Goal: Find specific page/section: Find specific page/section

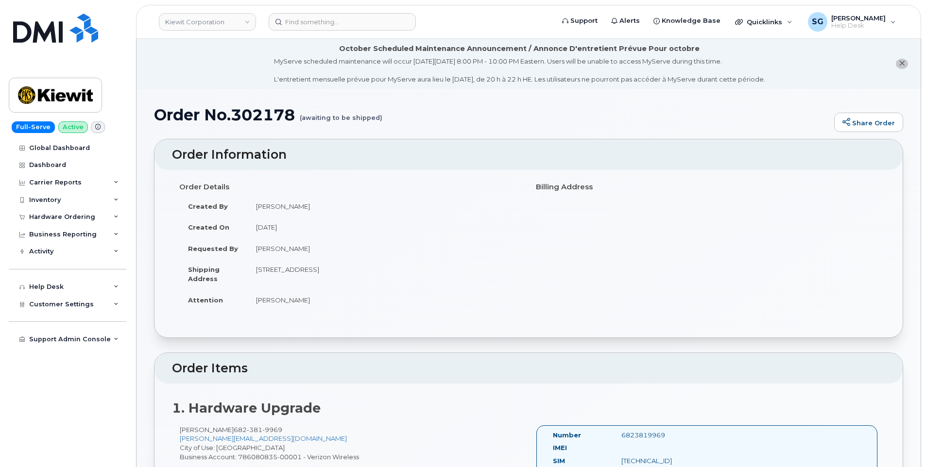
scroll to position [146, 0]
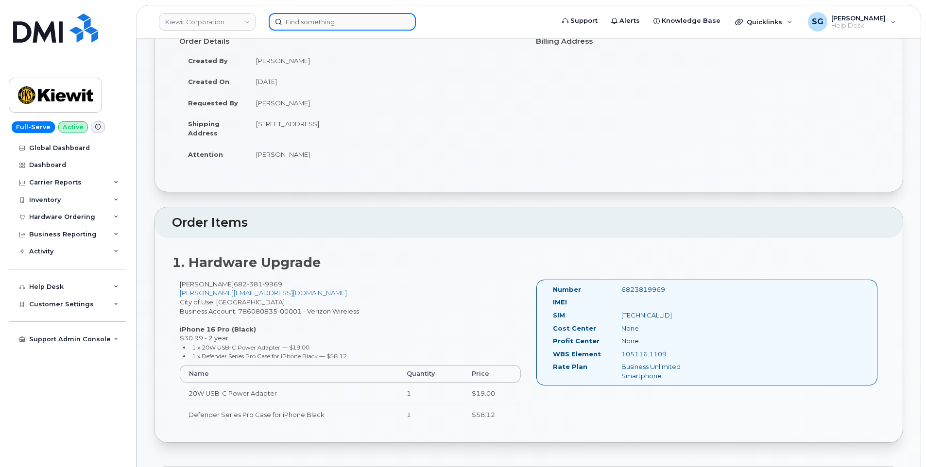
click at [364, 19] on input at bounding box center [342, 21] width 147 height 17
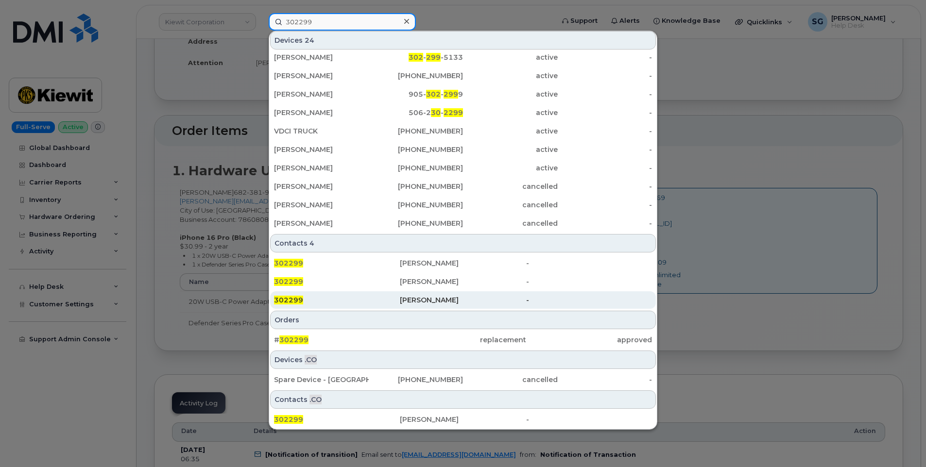
scroll to position [340, 0]
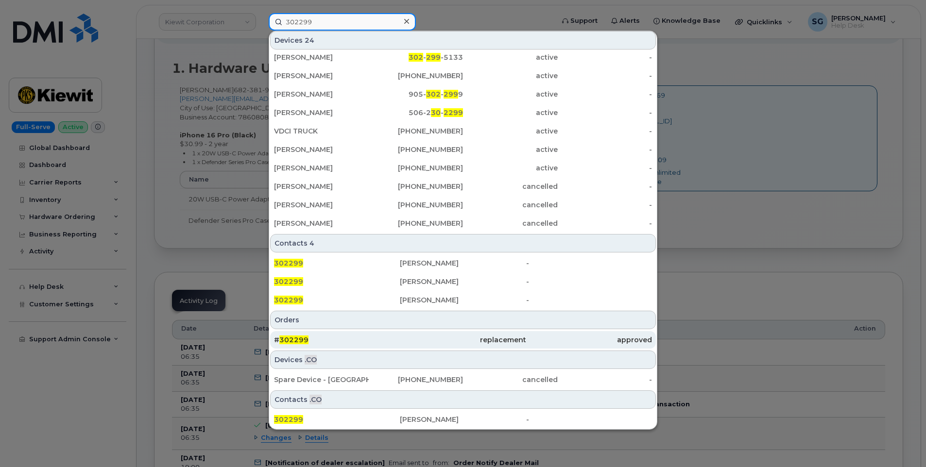
type input "302299"
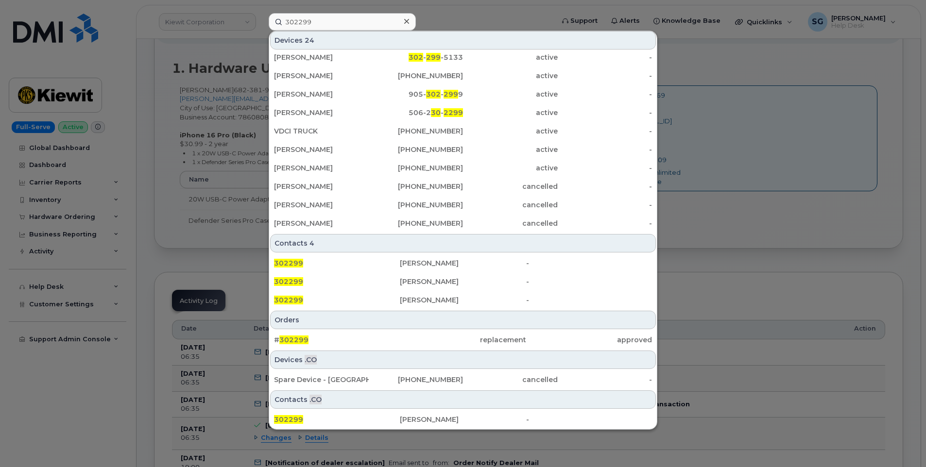
drag, startPoint x: 406, startPoint y: 335, endPoint x: 843, endPoint y: 393, distance: 441.0
click at [406, 335] on div "replacement" at bounding box center [463, 339] width 126 height 17
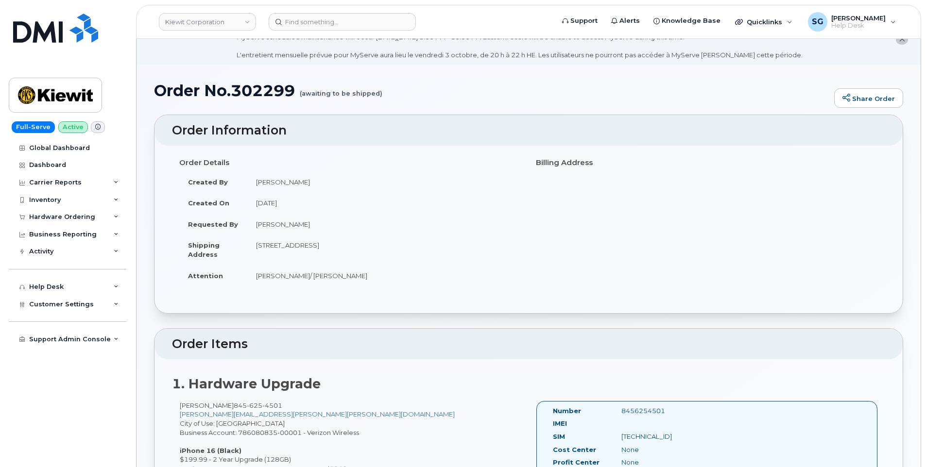
scroll to position [146, 0]
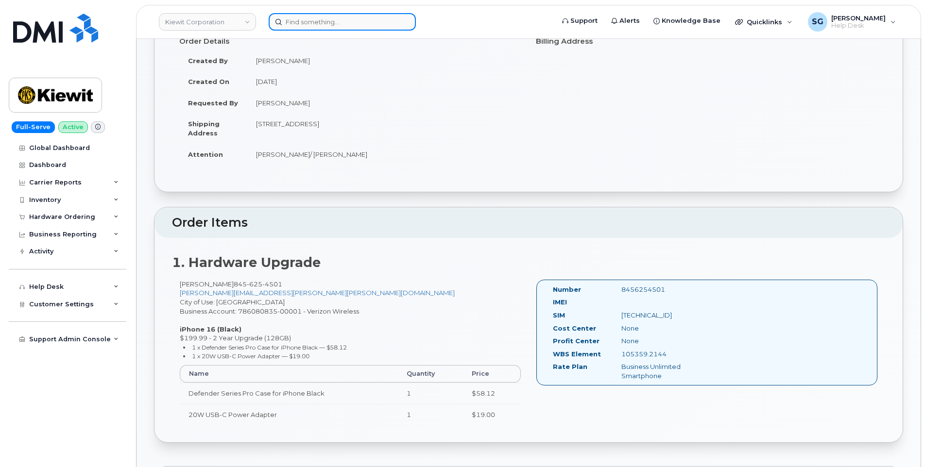
click at [345, 15] on input at bounding box center [342, 21] width 147 height 17
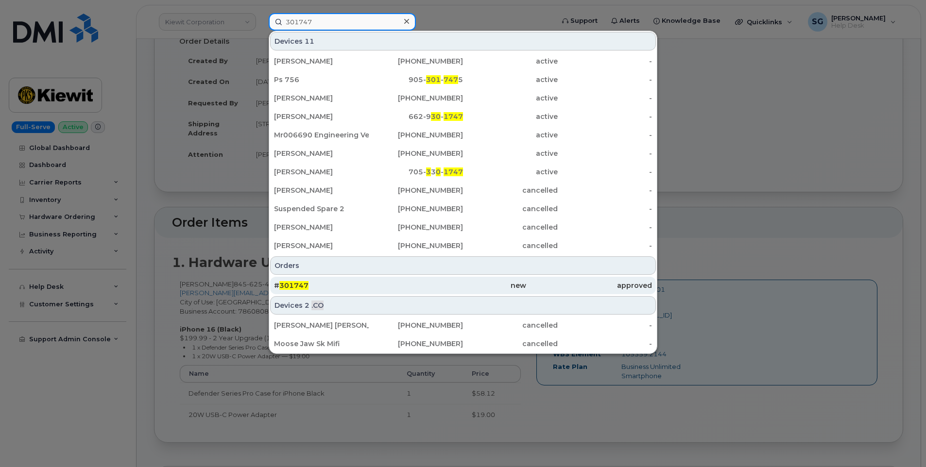
type input "301747"
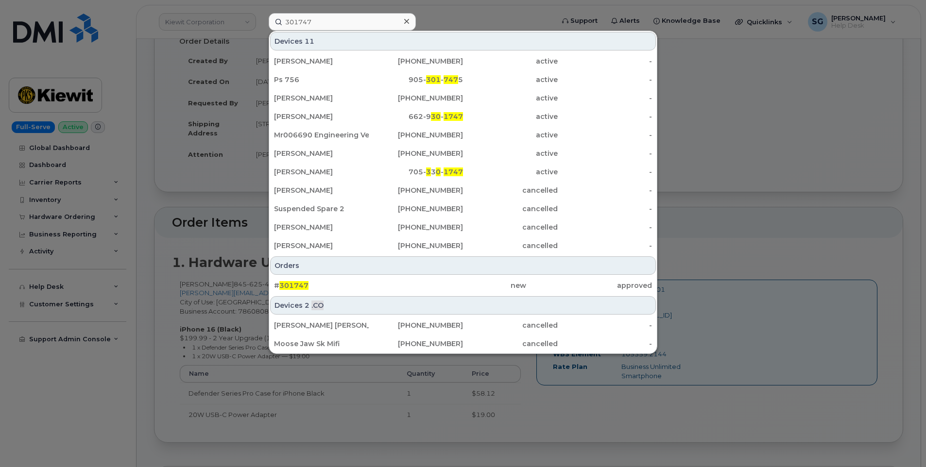
drag, startPoint x: 300, startPoint y: 289, endPoint x: 891, endPoint y: 326, distance: 592.3
click at [301, 289] on span "301747" at bounding box center [293, 285] width 29 height 9
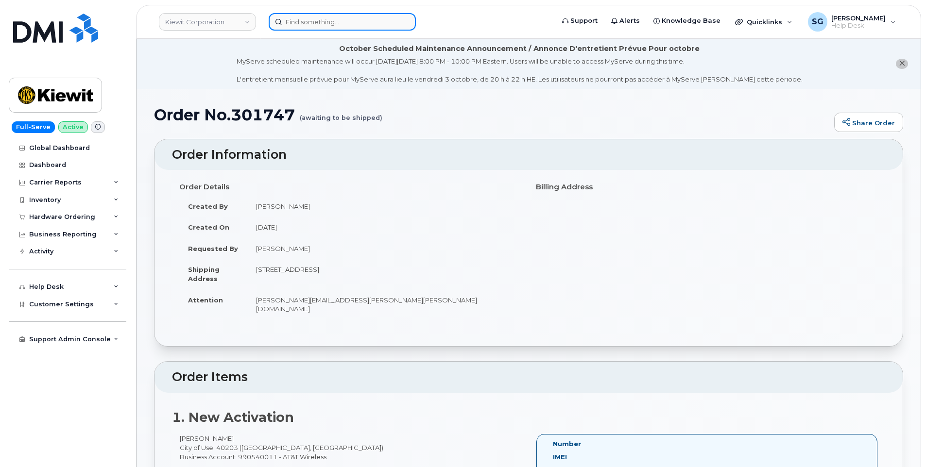
click at [358, 27] on input at bounding box center [342, 21] width 147 height 17
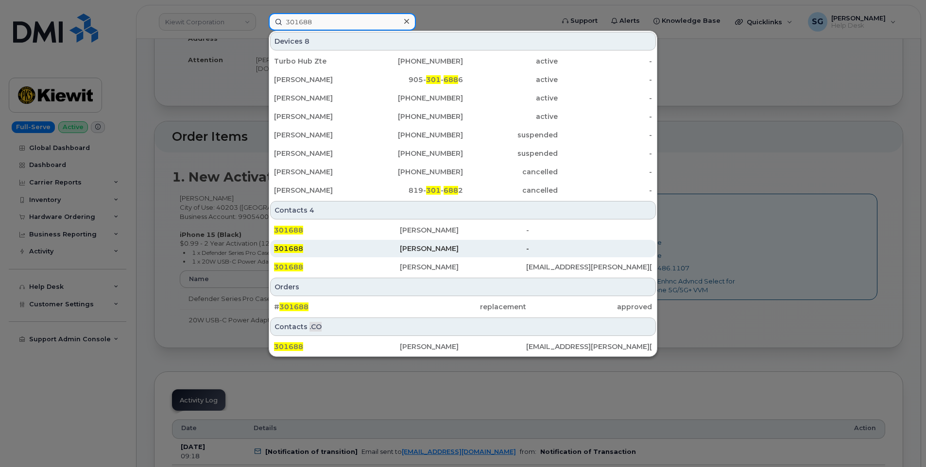
scroll to position [243, 0]
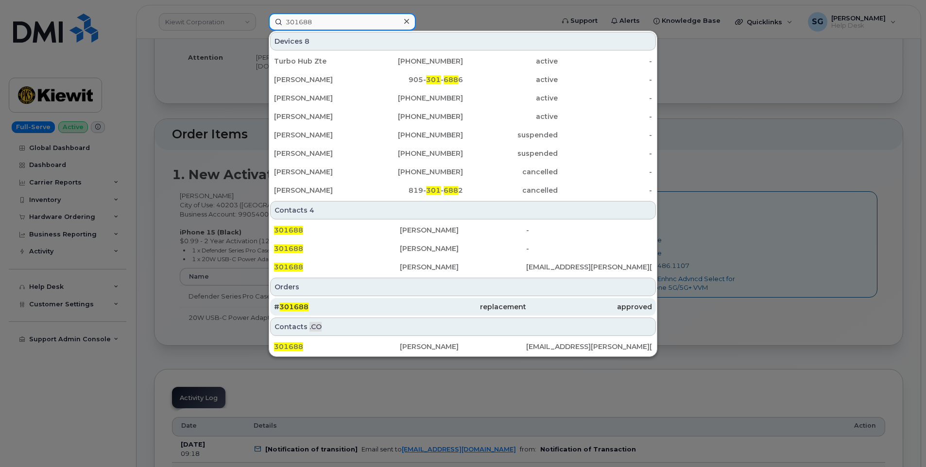
type input "301688"
click at [327, 305] on div "# 301688" at bounding box center [337, 307] width 126 height 10
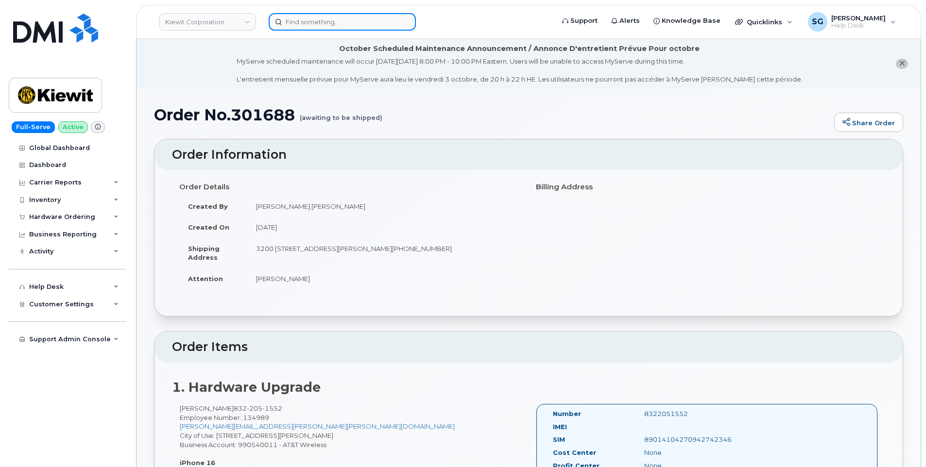
click at [373, 24] on input at bounding box center [342, 21] width 147 height 17
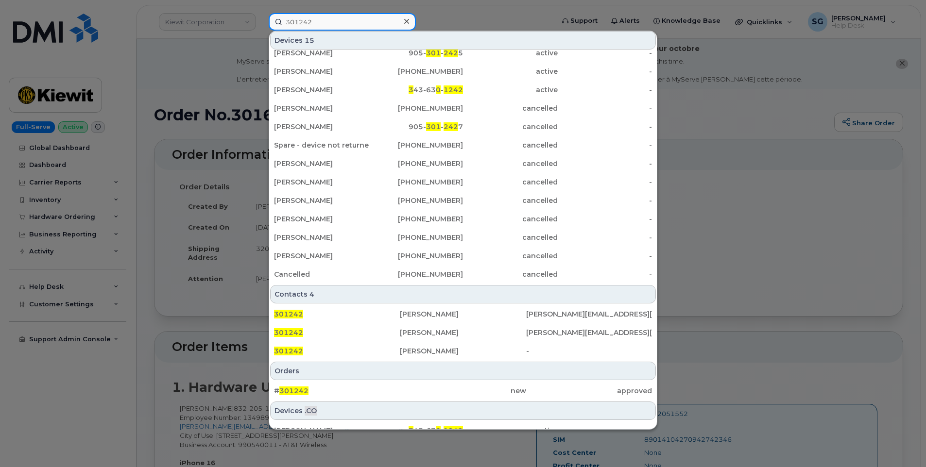
scroll to position [133, 0]
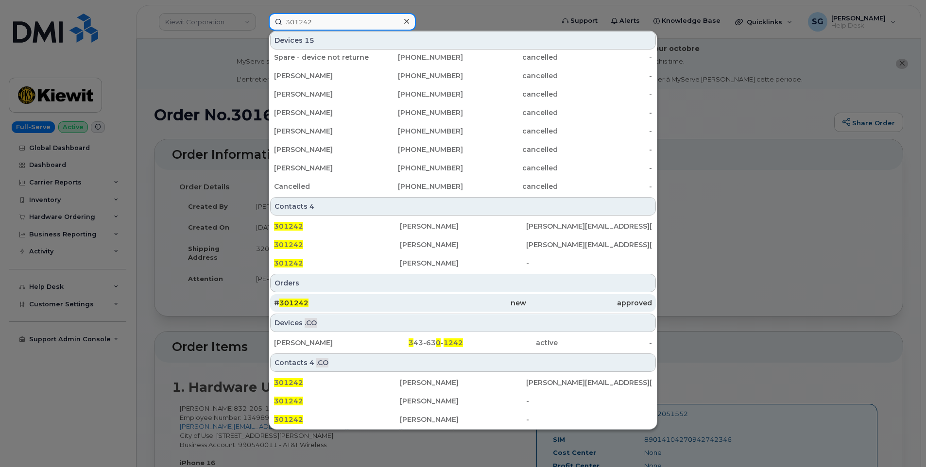
type input "301242"
click at [359, 305] on div "# 301242" at bounding box center [337, 303] width 126 height 10
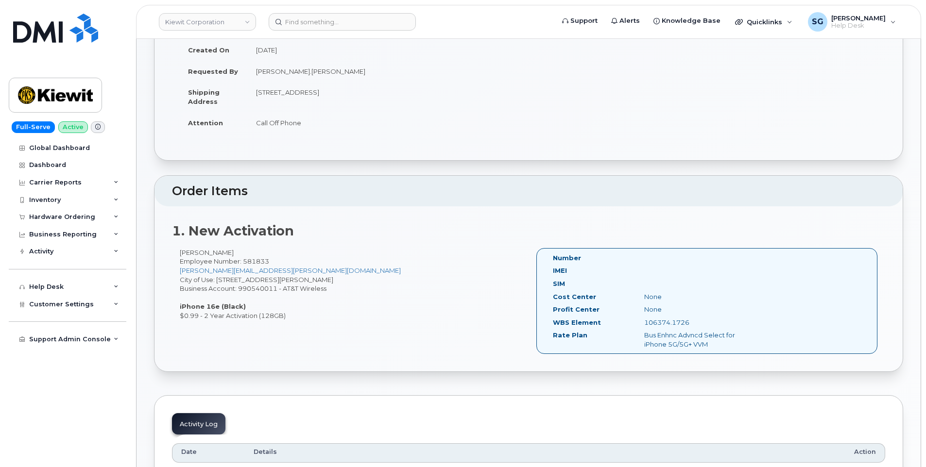
scroll to position [194, 0]
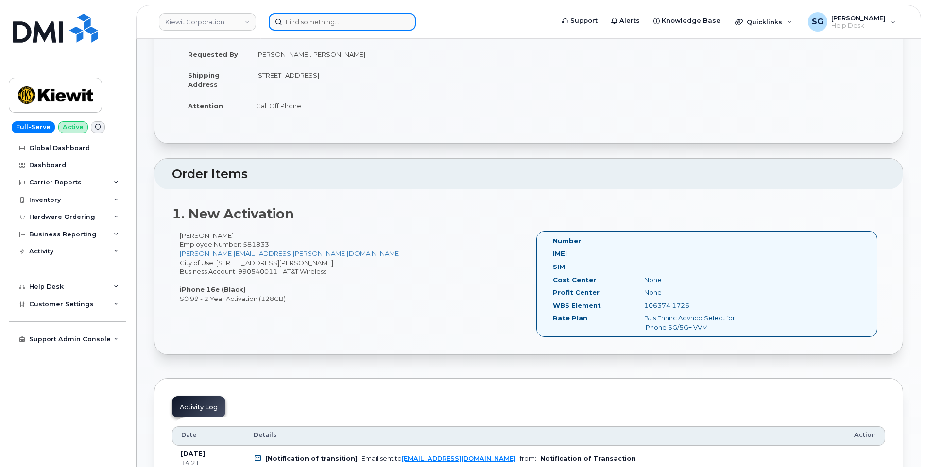
click at [321, 29] on input at bounding box center [342, 21] width 147 height 17
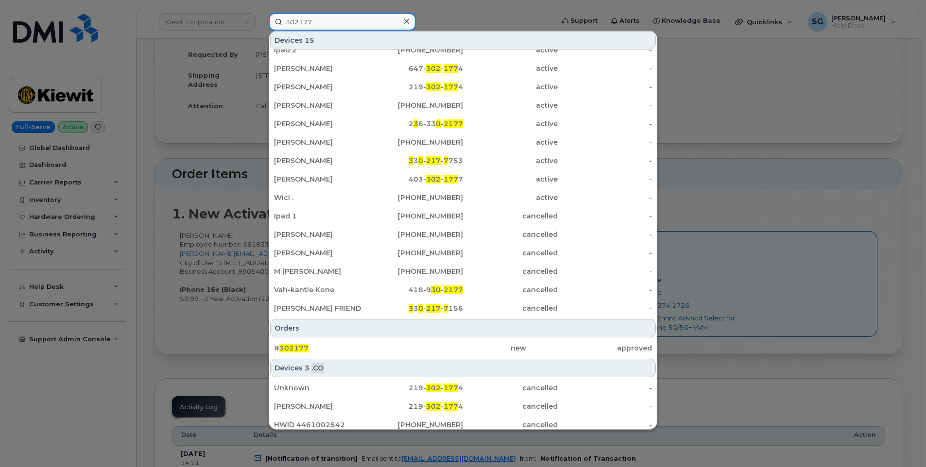
scroll to position [17, 0]
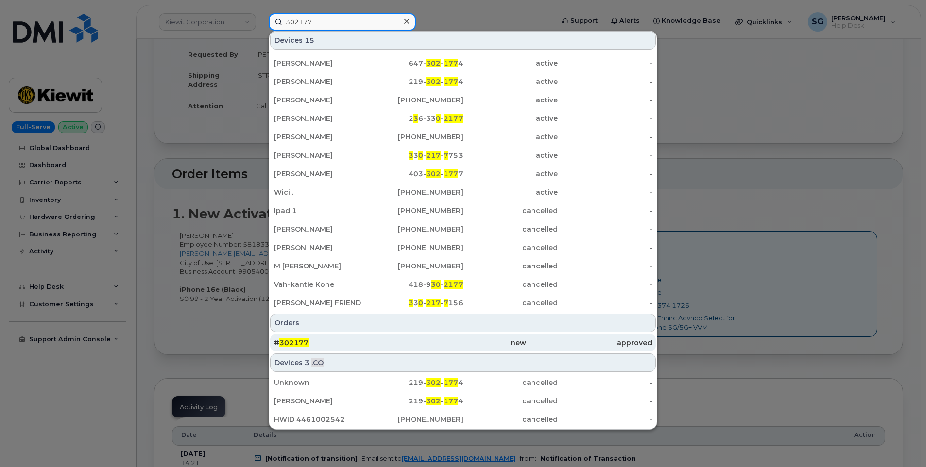
type input "302177"
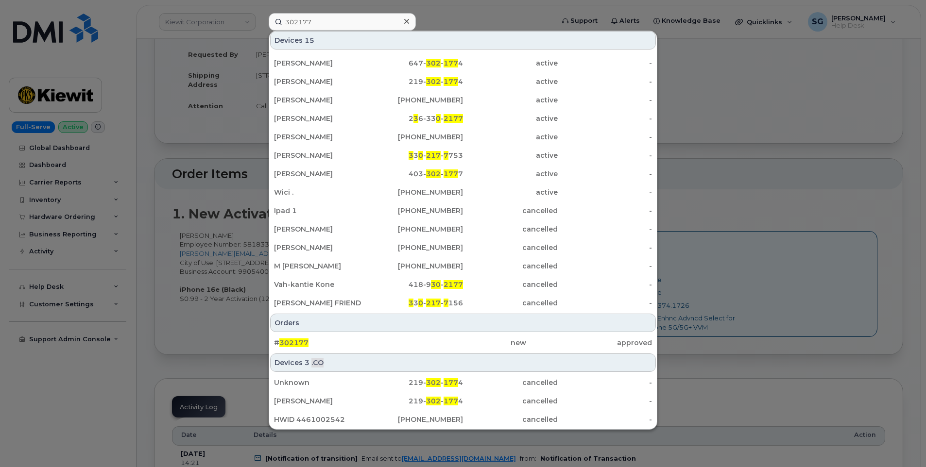
drag, startPoint x: 399, startPoint y: 343, endPoint x: 901, endPoint y: 409, distance: 506.1
click at [400, 344] on div "new" at bounding box center [463, 343] width 126 height 10
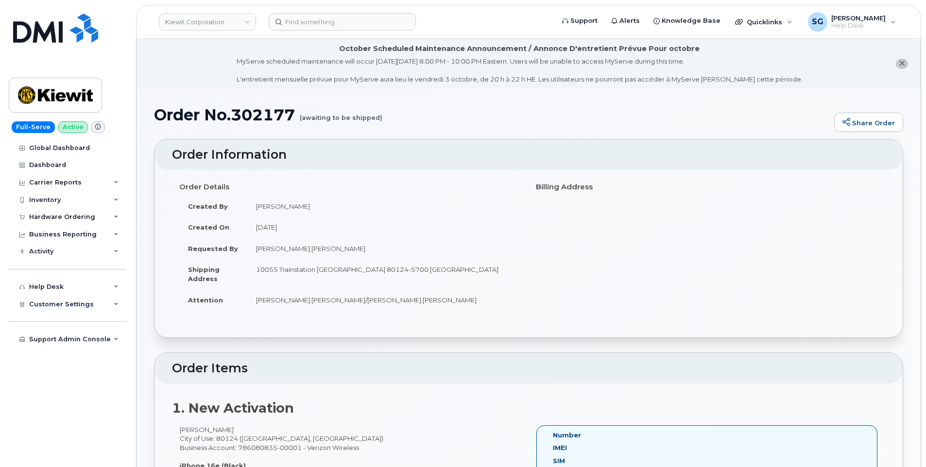
click at [359, 7] on header "Kiewit Corporation Support Alerts Knowledge Base Quicklinks Suspend / Cancel De…" at bounding box center [528, 22] width 785 height 34
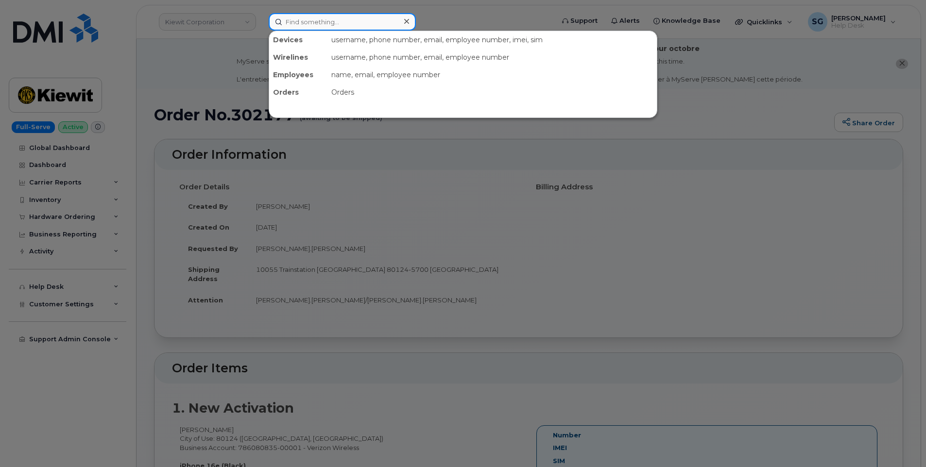
click at [358, 24] on input at bounding box center [342, 21] width 147 height 17
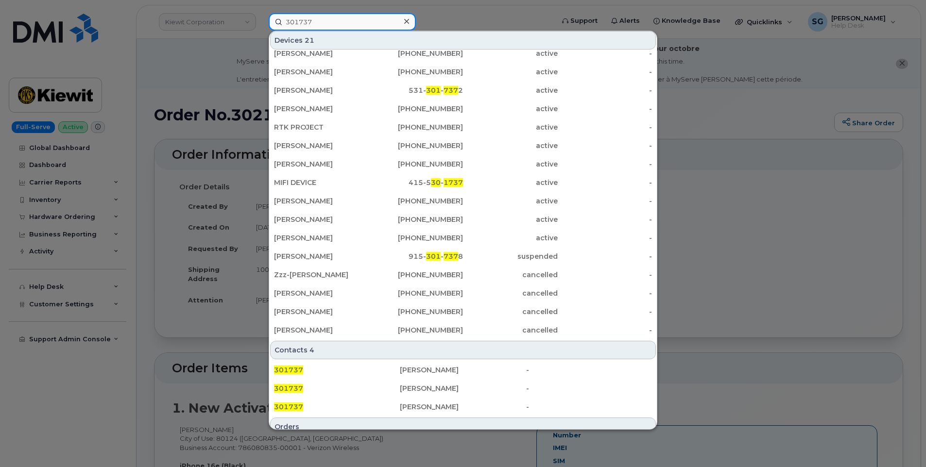
scroll to position [188, 0]
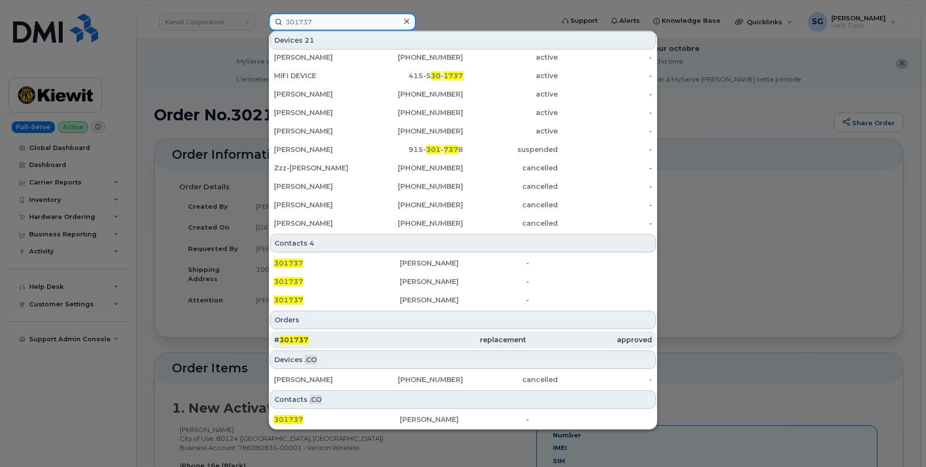
type input "301737"
click at [323, 337] on div "# 301737" at bounding box center [337, 340] width 126 height 10
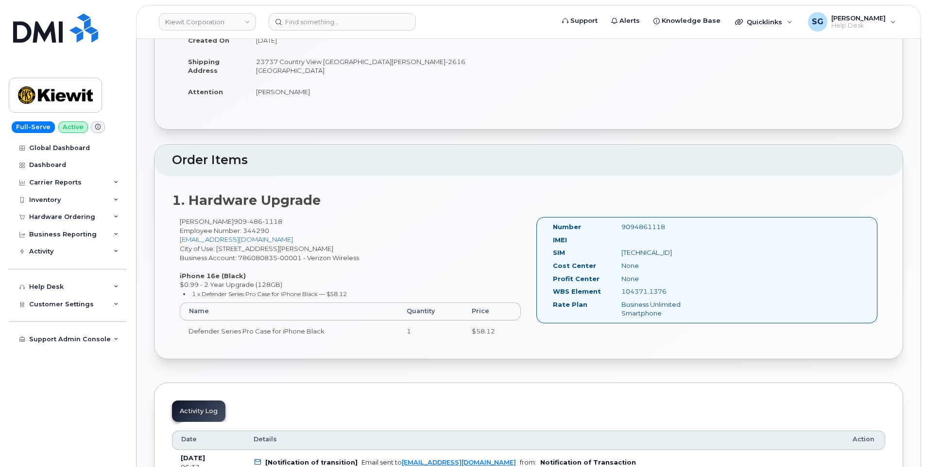
scroll to position [194, 0]
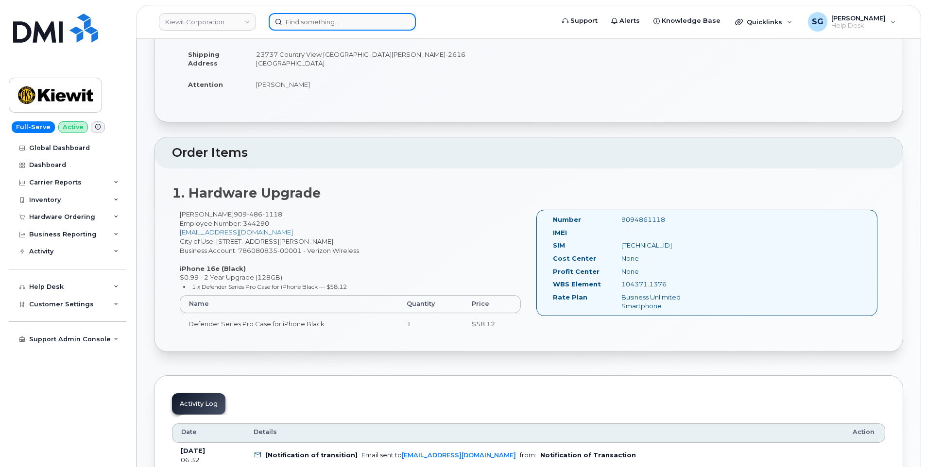
click at [351, 18] on input at bounding box center [342, 21] width 147 height 17
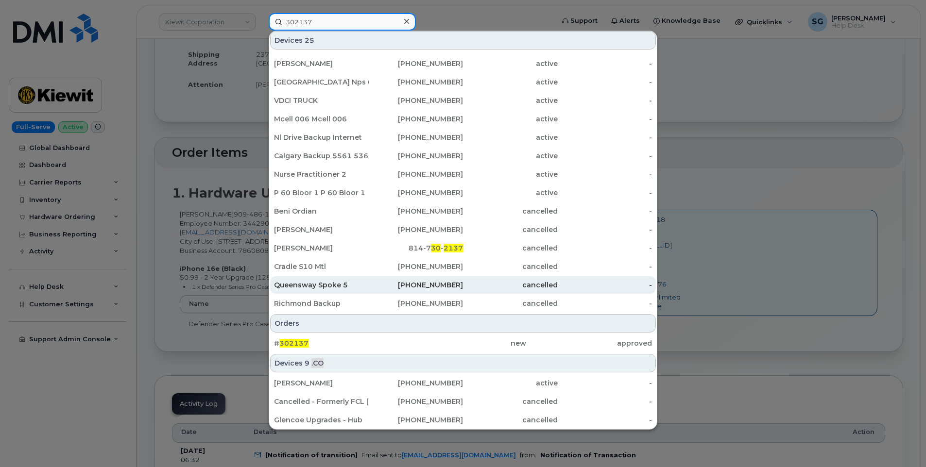
scroll to position [109, 0]
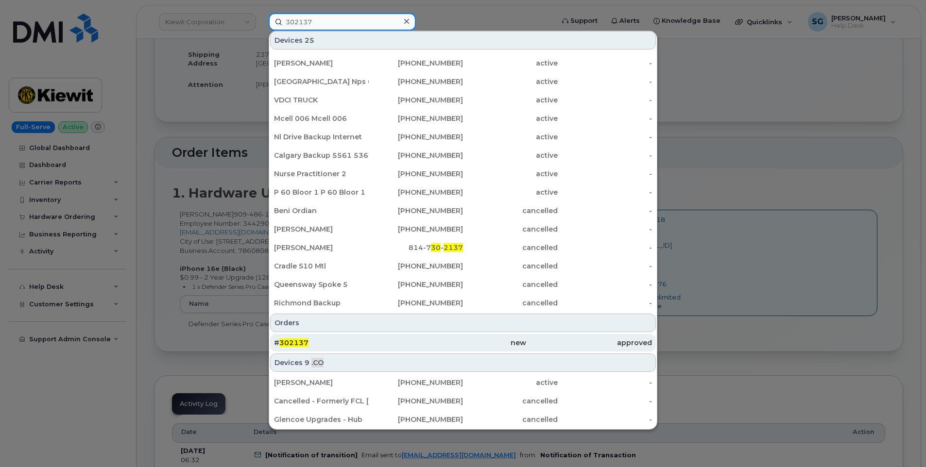
type input "302137"
click at [345, 351] on div "# 302137" at bounding box center [337, 342] width 126 height 17
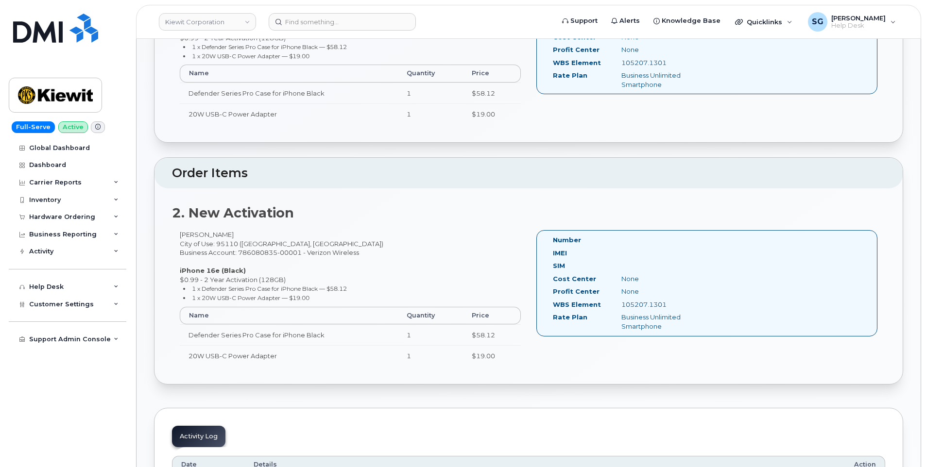
scroll to position [291, 0]
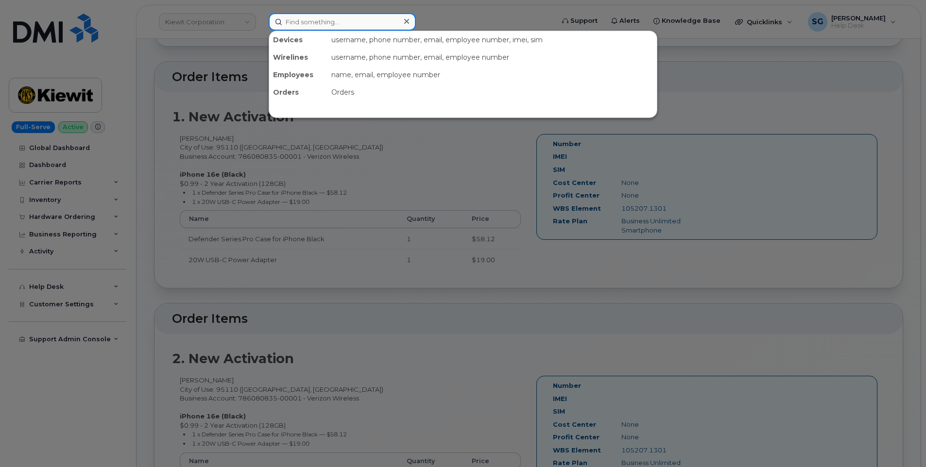
click at [387, 16] on input at bounding box center [342, 21] width 147 height 17
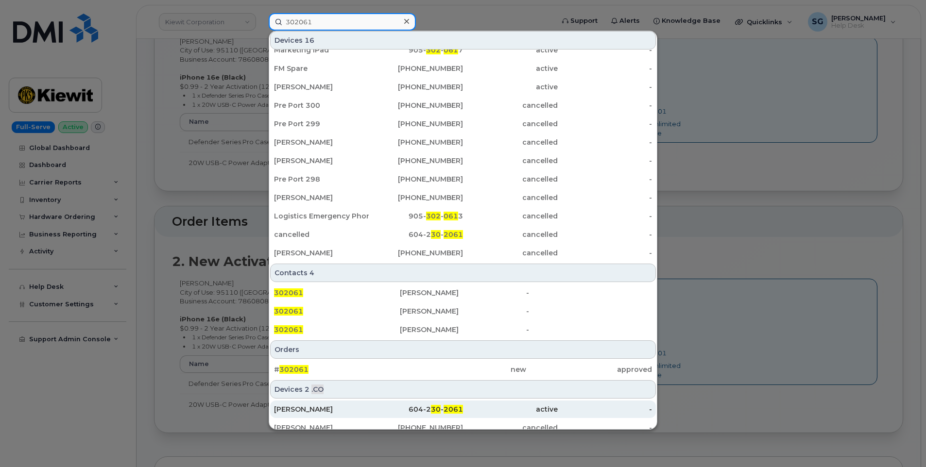
scroll to position [170, 0]
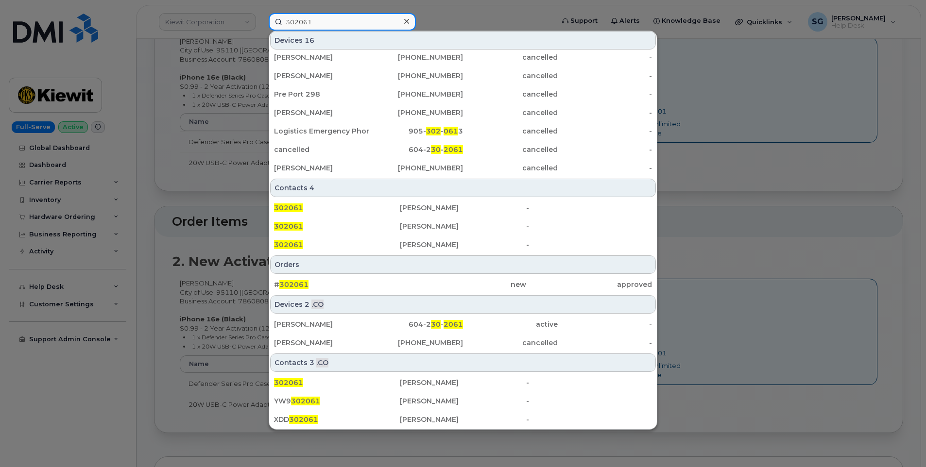
type input "302061"
click at [384, 274] on div "Orders # 302061 new approved" at bounding box center [463, 275] width 388 height 40
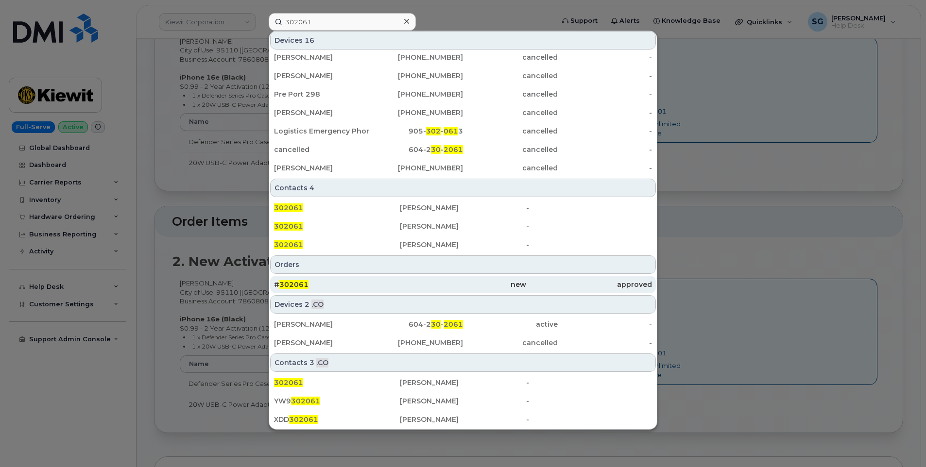
click at [384, 282] on div "# 302061" at bounding box center [337, 285] width 126 height 10
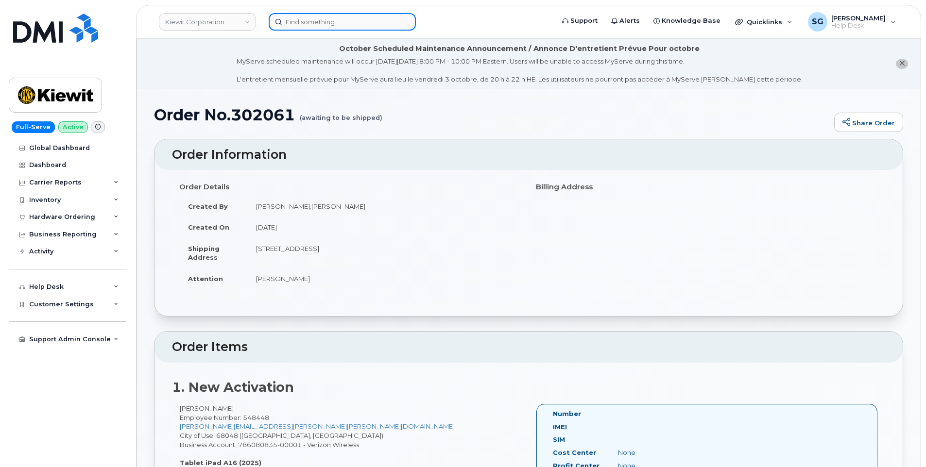
click at [371, 19] on input at bounding box center [342, 21] width 147 height 17
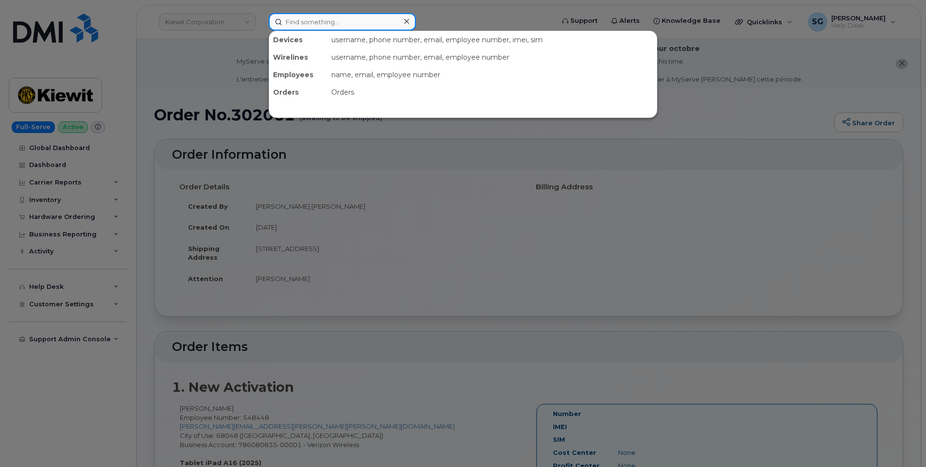
click at [358, 26] on input at bounding box center [342, 21] width 147 height 17
type input "4"
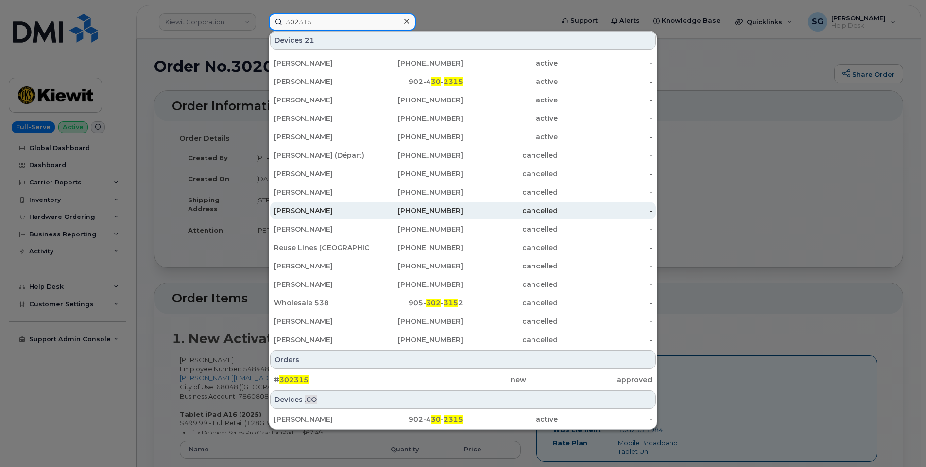
scroll to position [340, 0]
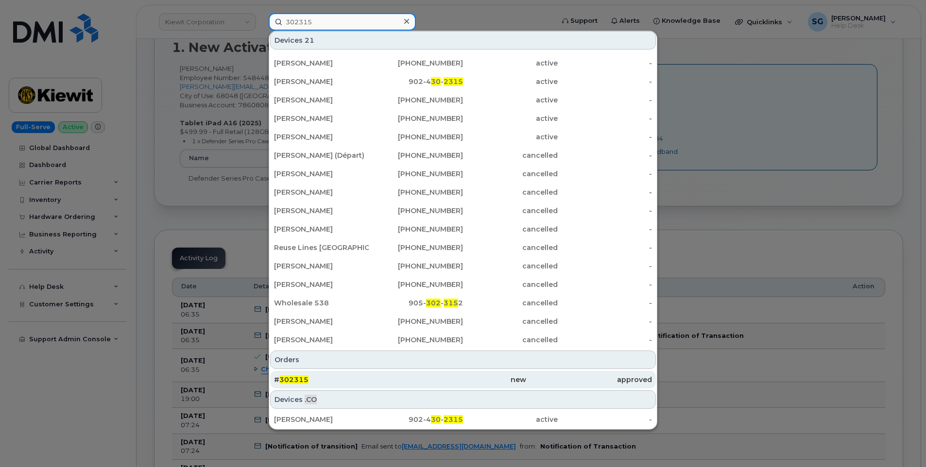
type input "302315"
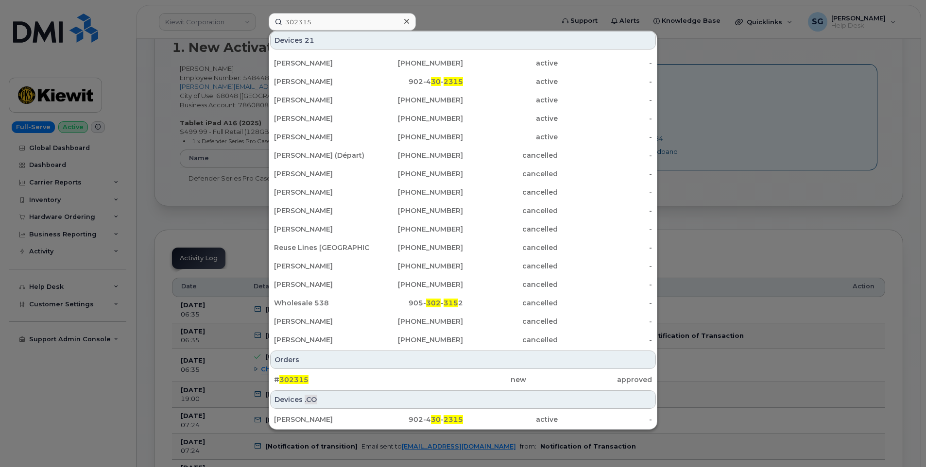
drag, startPoint x: 351, startPoint y: 383, endPoint x: 688, endPoint y: 380, distance: 337.1
click at [351, 383] on div "# 302315" at bounding box center [337, 380] width 126 height 10
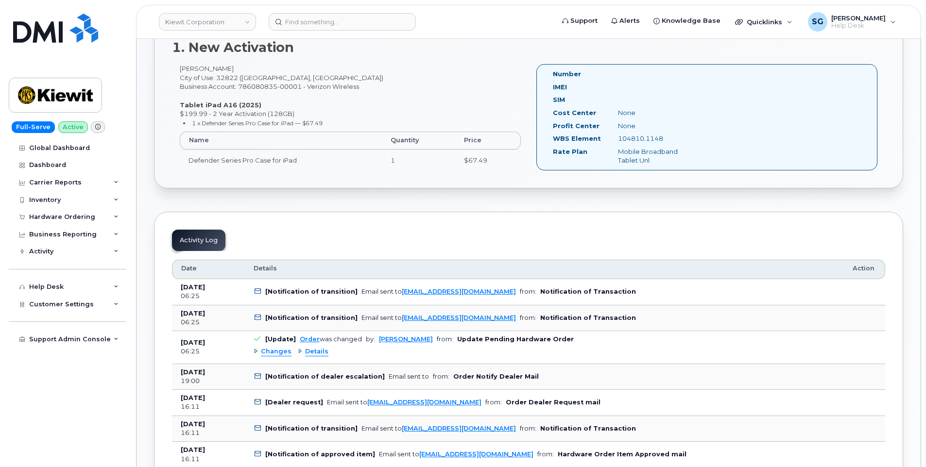
scroll to position [194, 0]
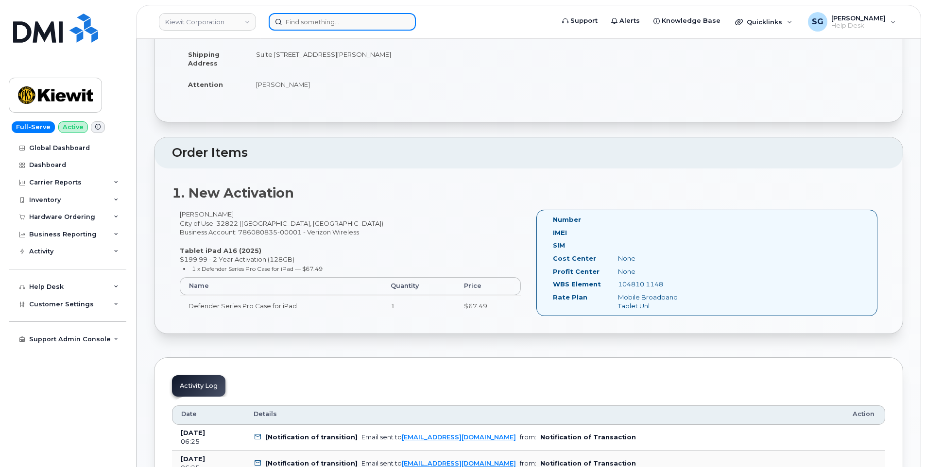
drag, startPoint x: 371, startPoint y: 22, endPoint x: 365, endPoint y: 22, distance: 5.8
click at [371, 22] on input at bounding box center [342, 21] width 147 height 17
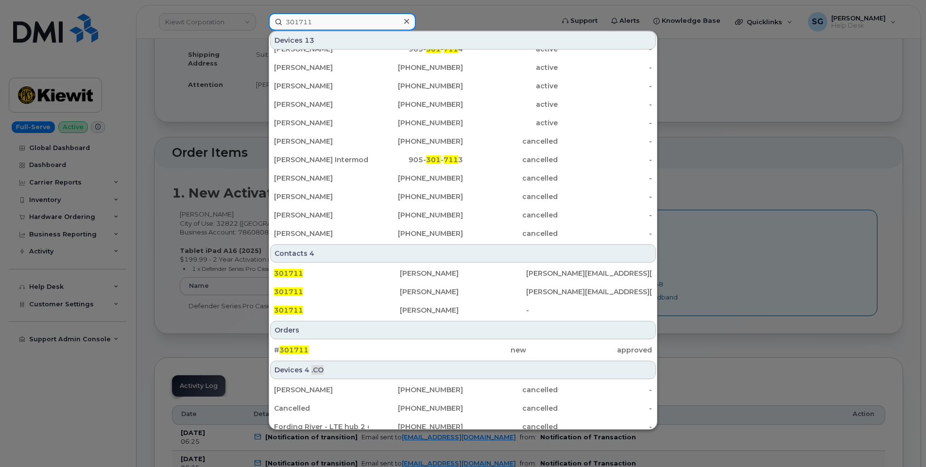
scroll to position [96, 0]
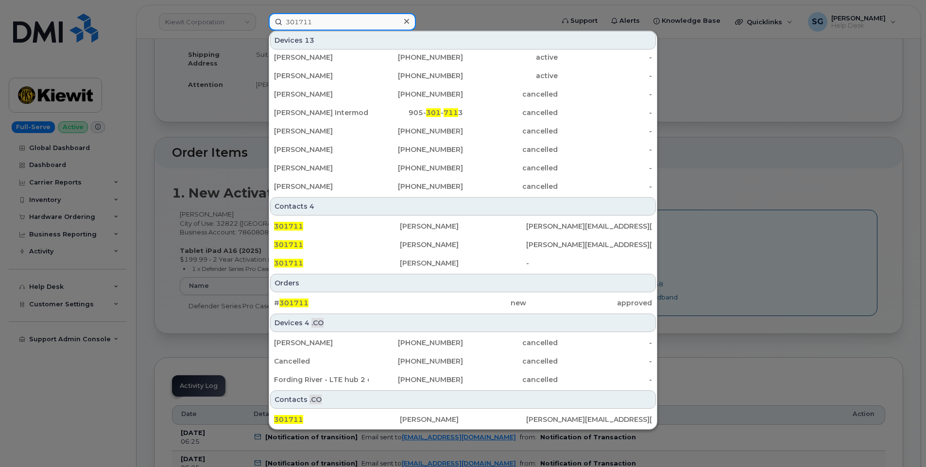
type input "301711"
click at [443, 313] on div "Devices 4 .CO Nicolas Messier 438-459-9324 cancelled - Cancelled 587-438-7695 c…" at bounding box center [463, 351] width 388 height 77
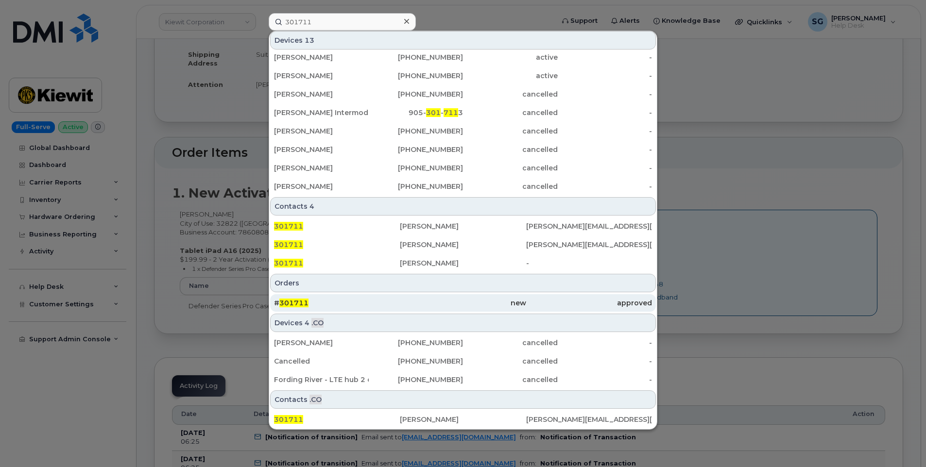
click at [439, 298] on div "new" at bounding box center [463, 302] width 126 height 17
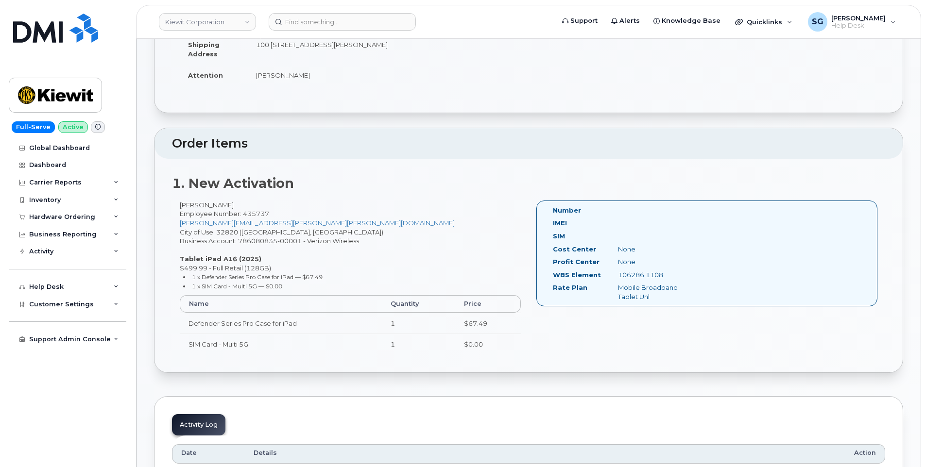
scroll to position [243, 0]
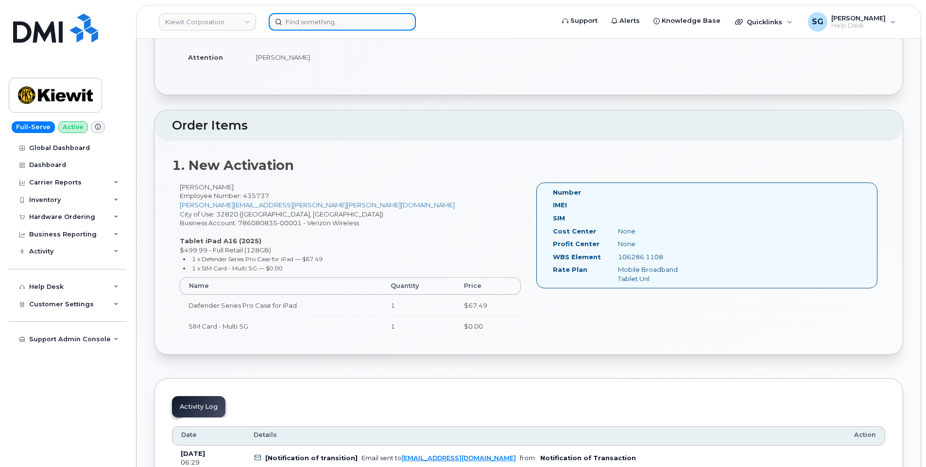
click at [298, 24] on input at bounding box center [342, 21] width 147 height 17
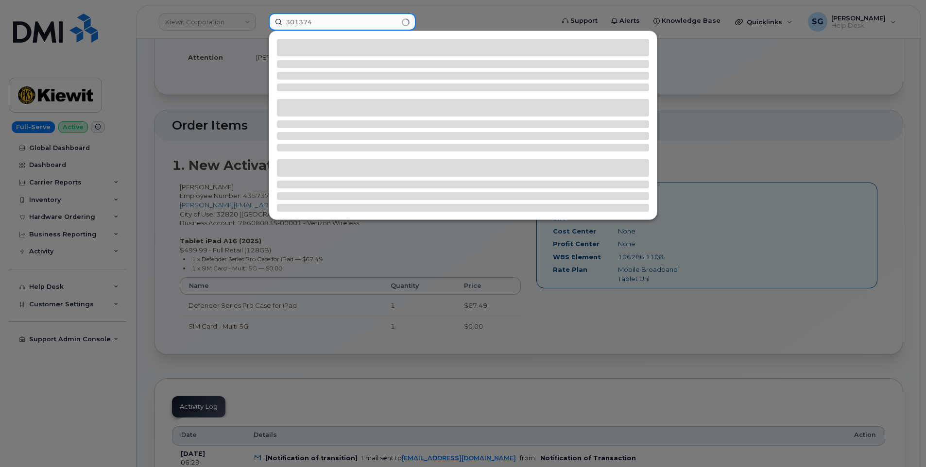
type input "301374"
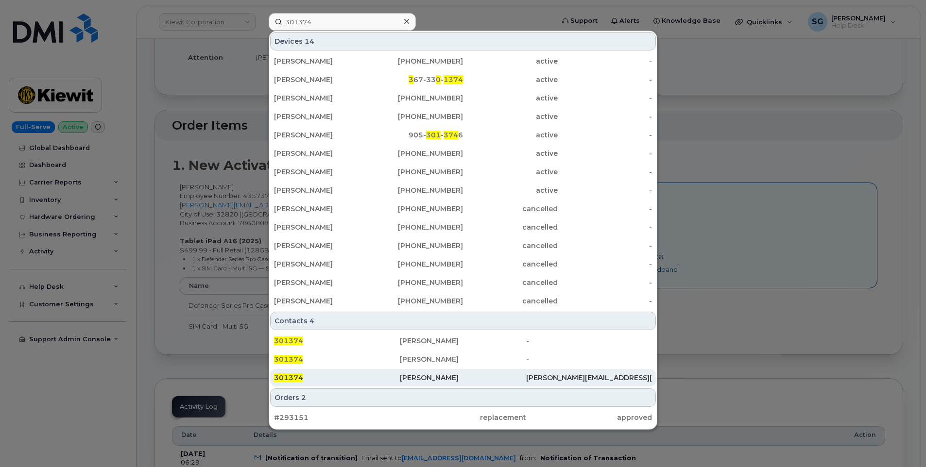
click at [317, 380] on div "301374" at bounding box center [337, 378] width 126 height 10
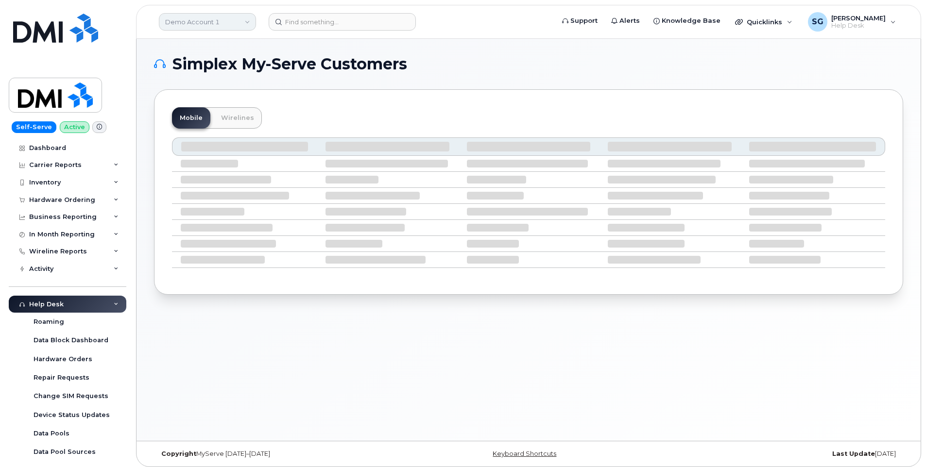
click at [204, 26] on link "Demo Account 1" at bounding box center [207, 21] width 97 height 17
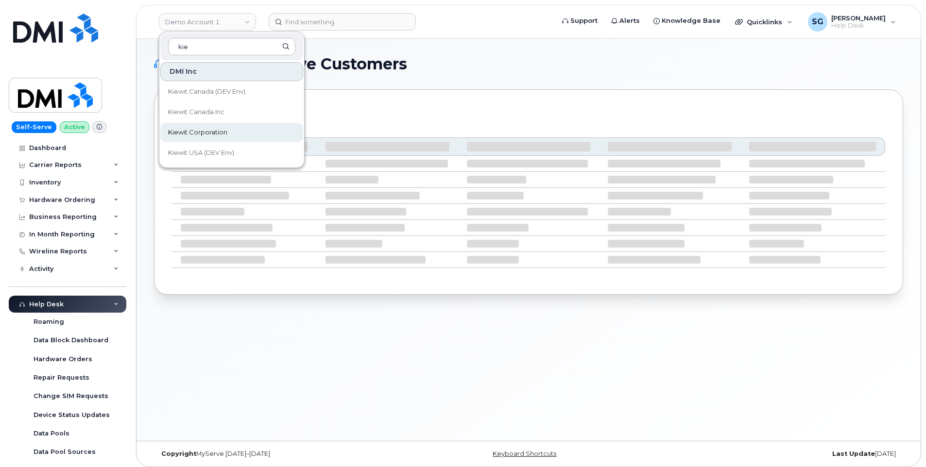
type input "kie"
drag, startPoint x: 246, startPoint y: 138, endPoint x: 302, endPoint y: 50, distance: 104.4
click at [246, 138] on link "Kiewit Corporation" at bounding box center [231, 132] width 143 height 19
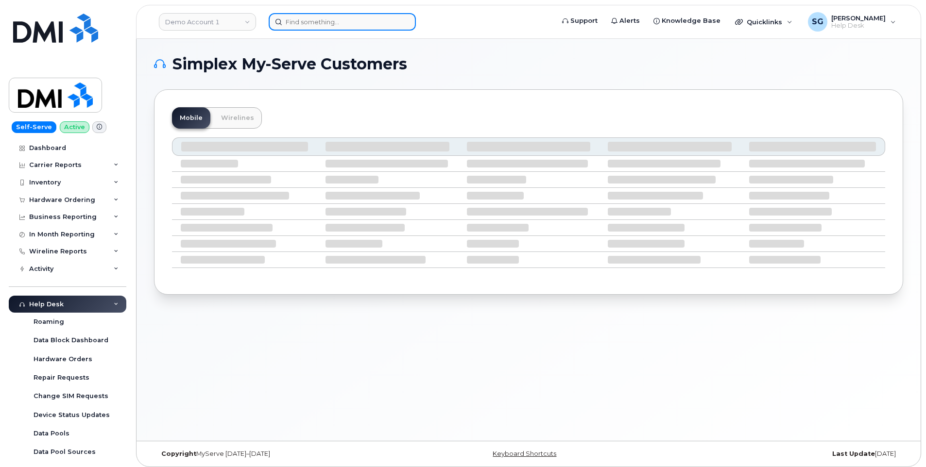
click at [322, 20] on input at bounding box center [342, 21] width 147 height 17
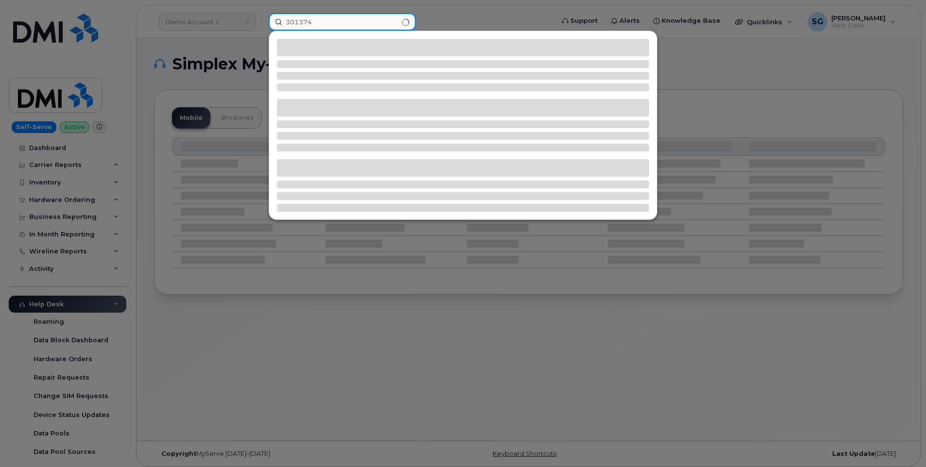
type input "301374"
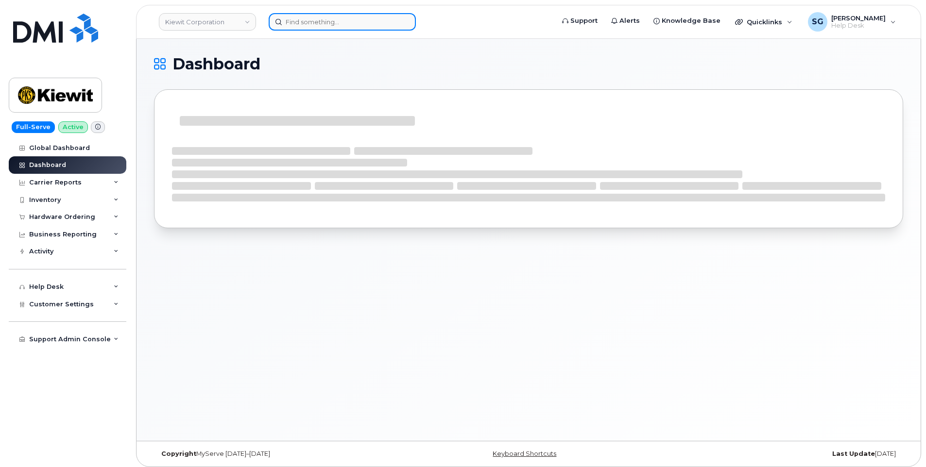
click at [309, 18] on input at bounding box center [342, 21] width 147 height 17
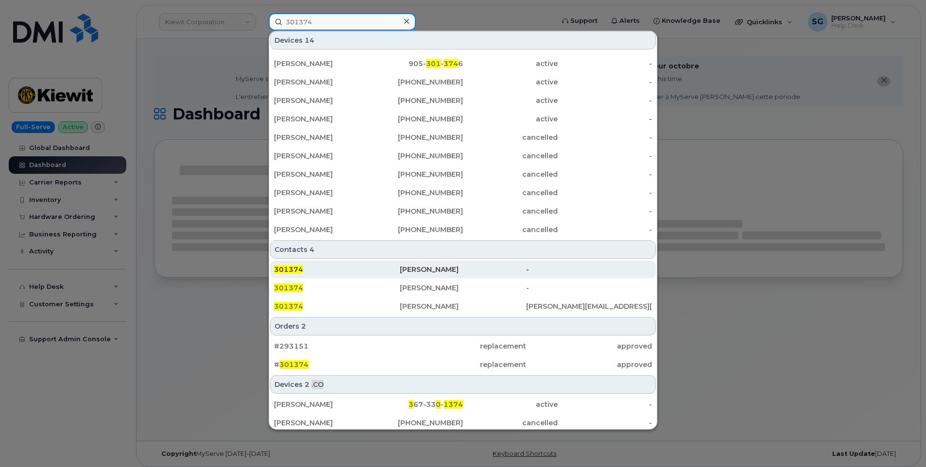
scroll to position [115, 0]
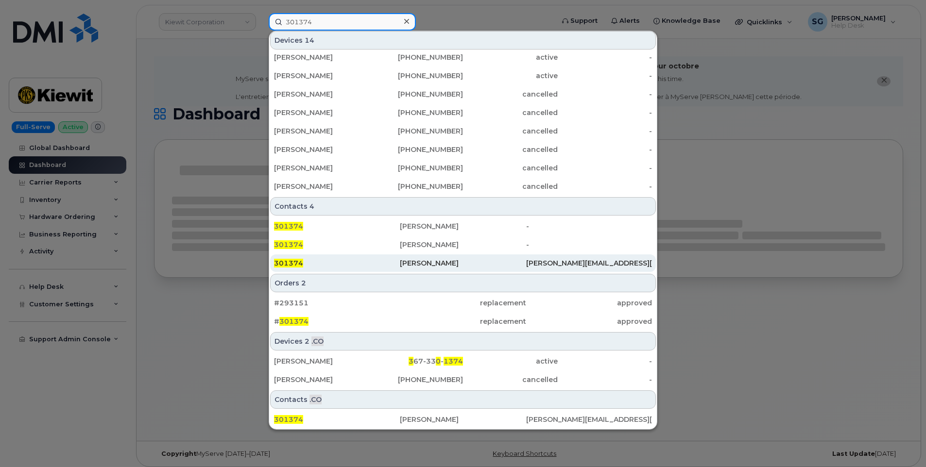
type input "301374"
click at [411, 263] on div "[PERSON_NAME]" at bounding box center [463, 263] width 126 height 10
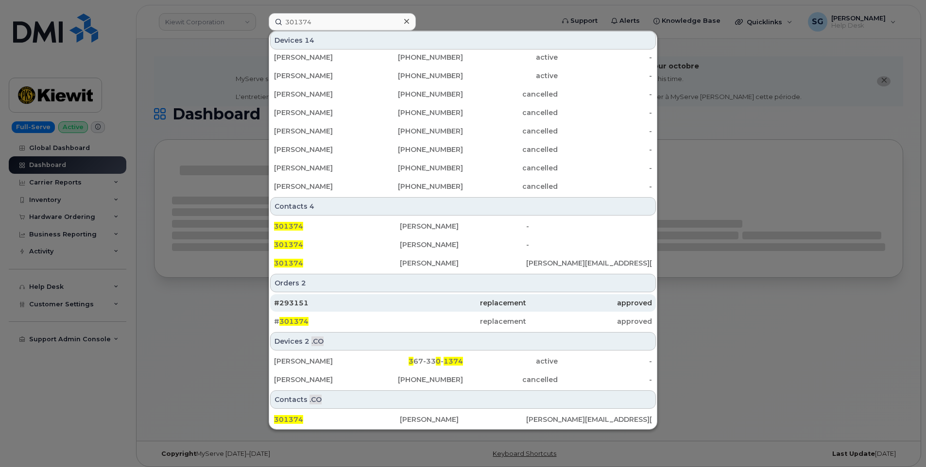
scroll to position [5, 0]
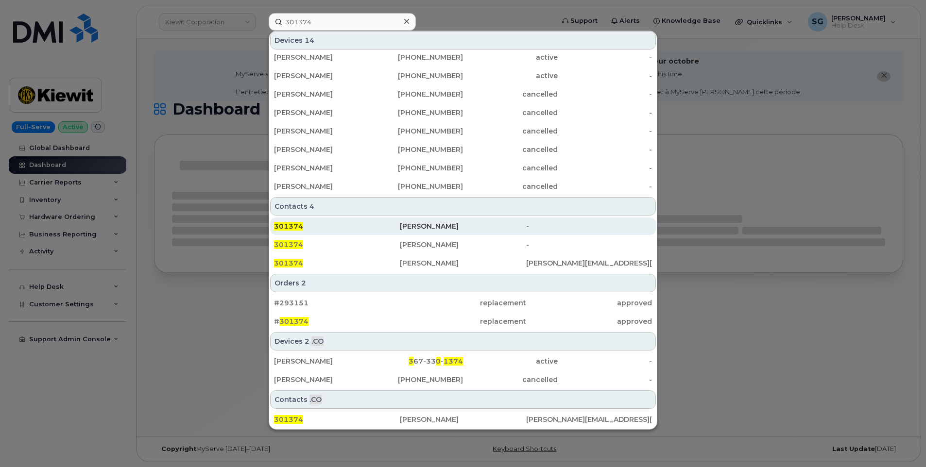
click at [333, 227] on div "301374" at bounding box center [337, 226] width 126 height 10
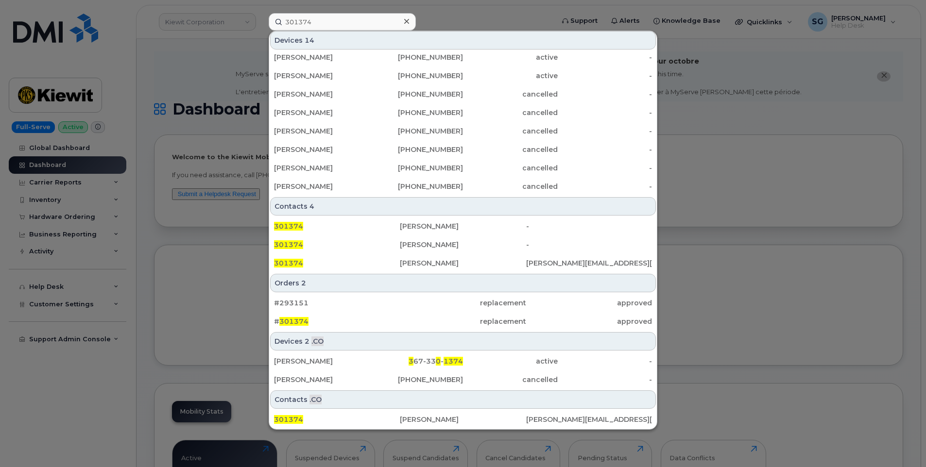
click at [201, 86] on div at bounding box center [463, 233] width 926 height 467
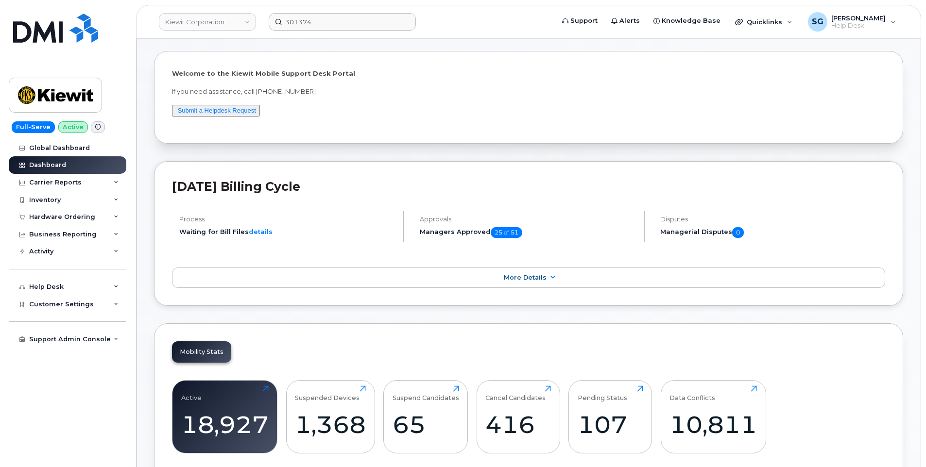
scroll to position [0, 0]
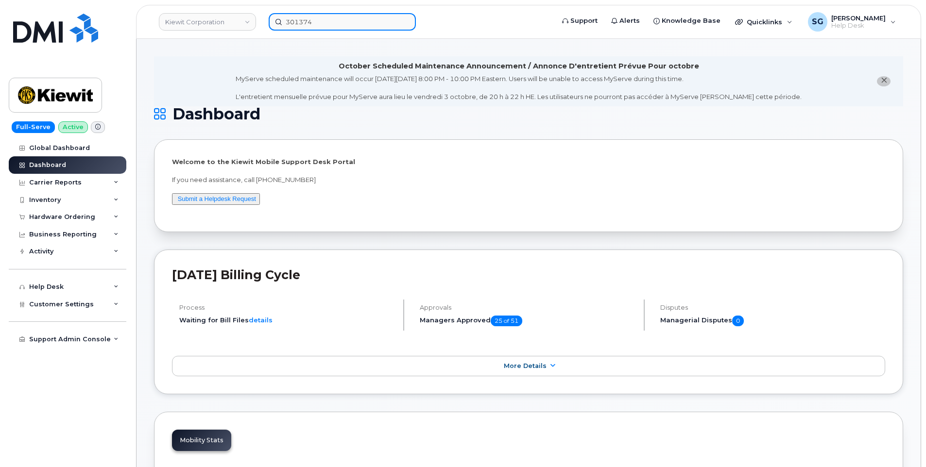
click at [343, 14] on input "301374" at bounding box center [342, 21] width 147 height 17
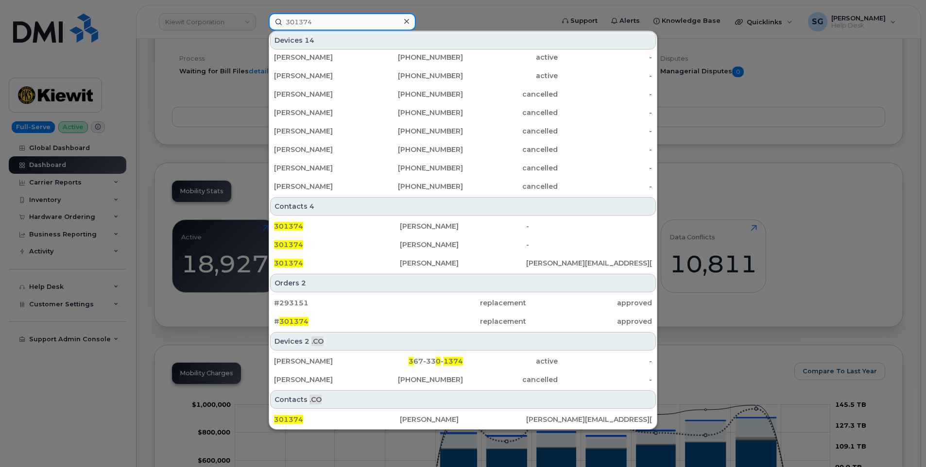
scroll to position [340, 0]
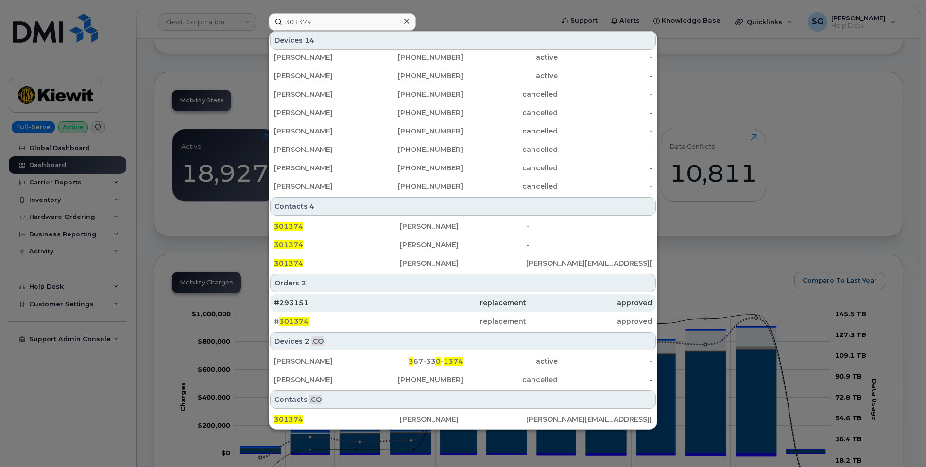
click at [369, 302] on div "#293151" at bounding box center [337, 303] width 126 height 10
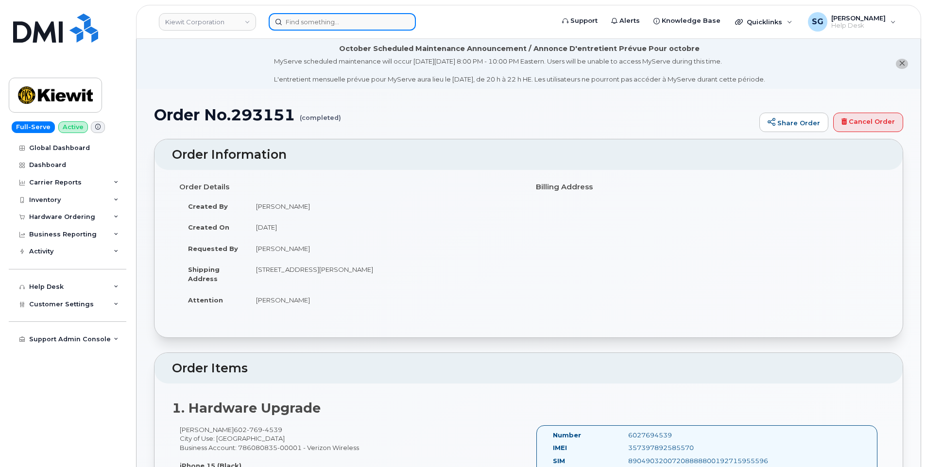
click at [349, 21] on input at bounding box center [342, 21] width 147 height 17
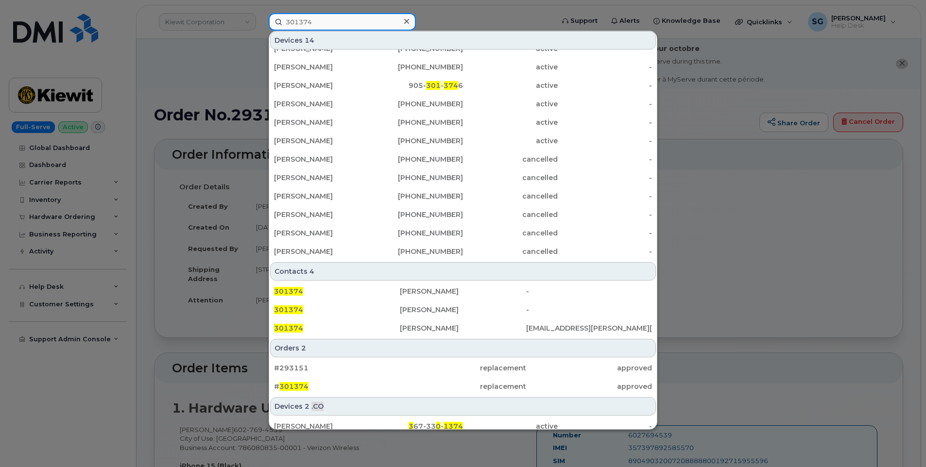
scroll to position [115, 0]
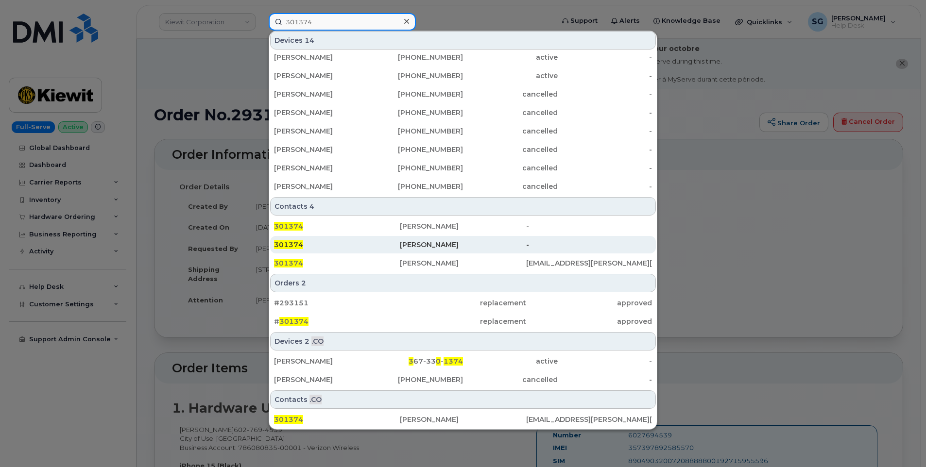
type input "301374"
click at [324, 241] on div "301374" at bounding box center [337, 245] width 126 height 10
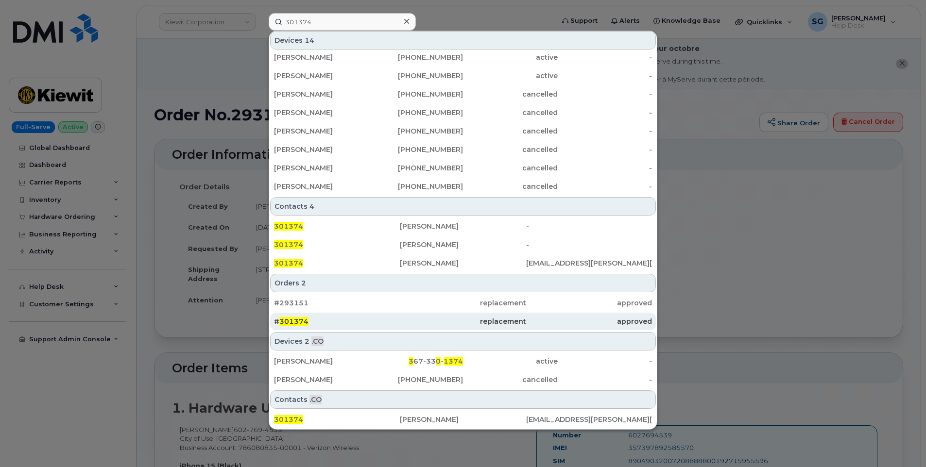
click at [325, 320] on div "# 301374" at bounding box center [337, 322] width 126 height 10
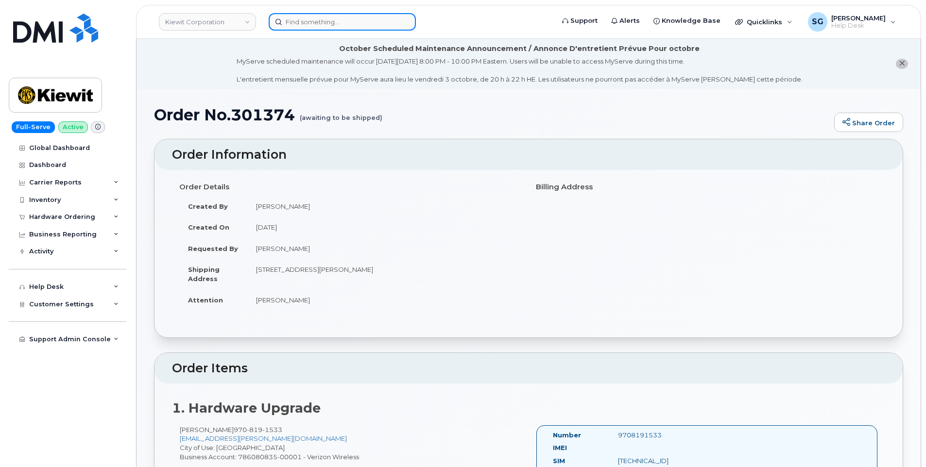
click at [338, 28] on input at bounding box center [342, 21] width 147 height 17
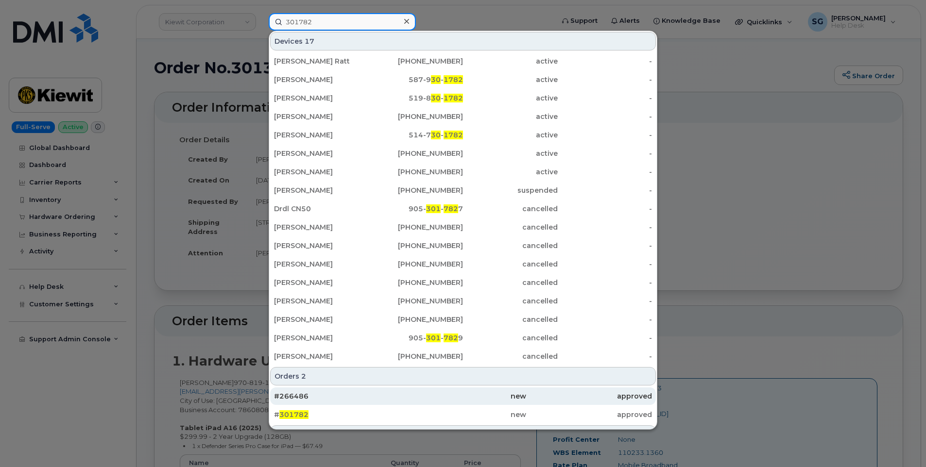
scroll to position [146, 0]
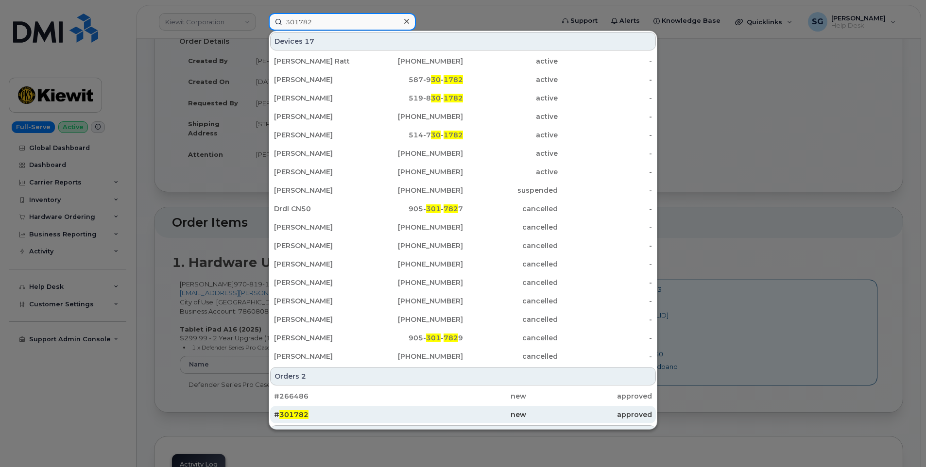
type input "301782"
click at [448, 414] on div "new" at bounding box center [463, 415] width 126 height 10
